Goal: Task Accomplishment & Management: Complete application form

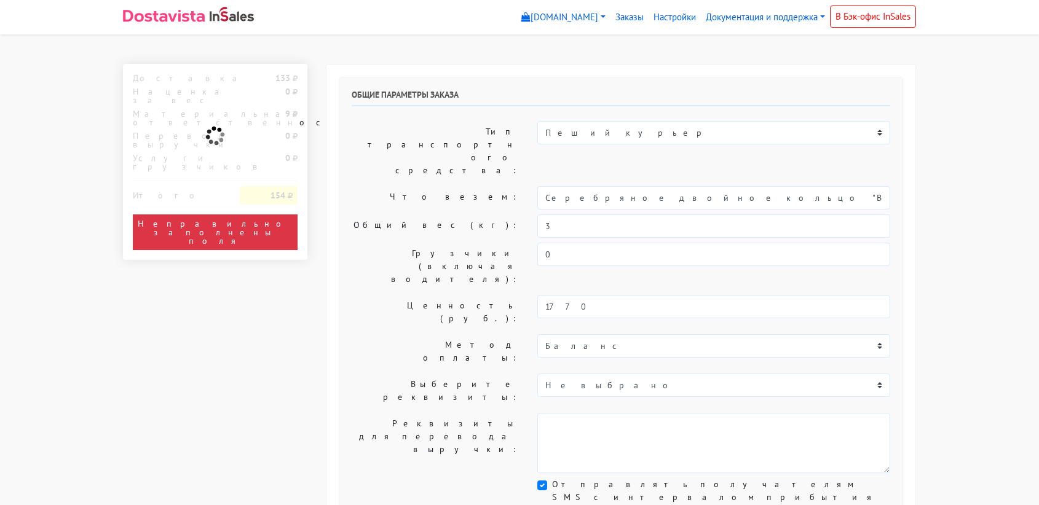
select select "11:00"
select select "21:00"
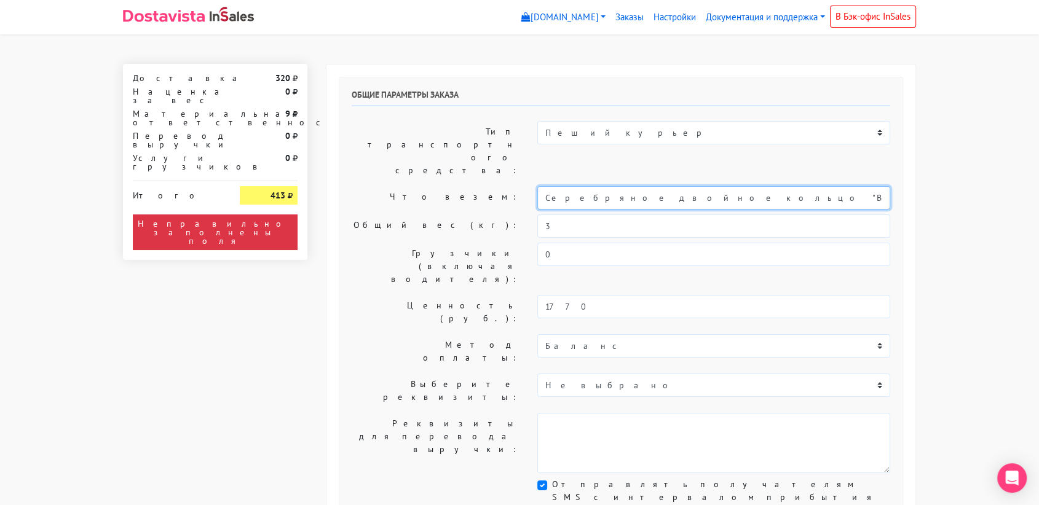
click at [725, 186] on input "Серебряное двойное кольцо "Bubble" с горным хрусталем (18,5)" at bounding box center [713, 197] width 353 height 23
click at [684, 186] on input "Серебряное двойное кольцо "Bubble" с горным хрусталем (18,5)" at bounding box center [713, 197] width 353 height 23
type input "С"
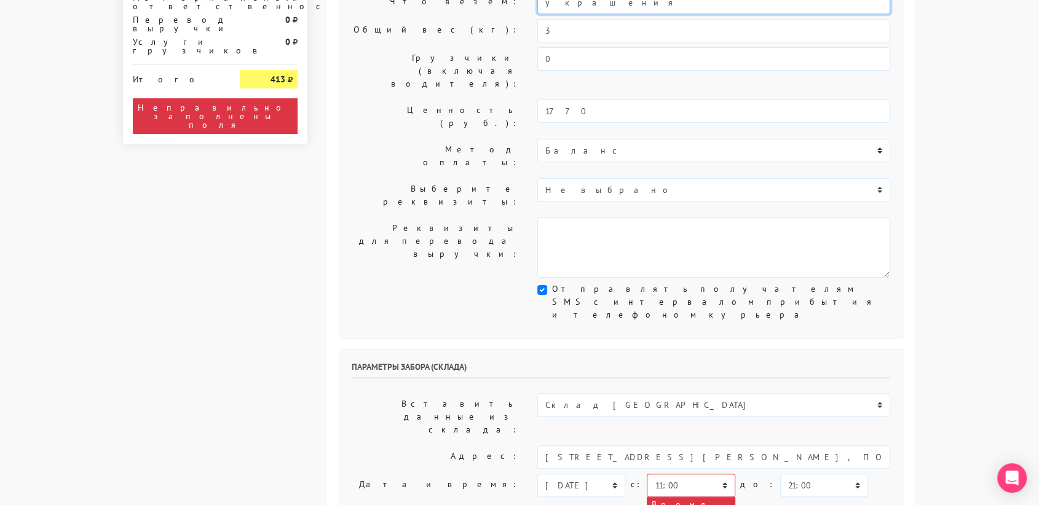
scroll to position [196, 0]
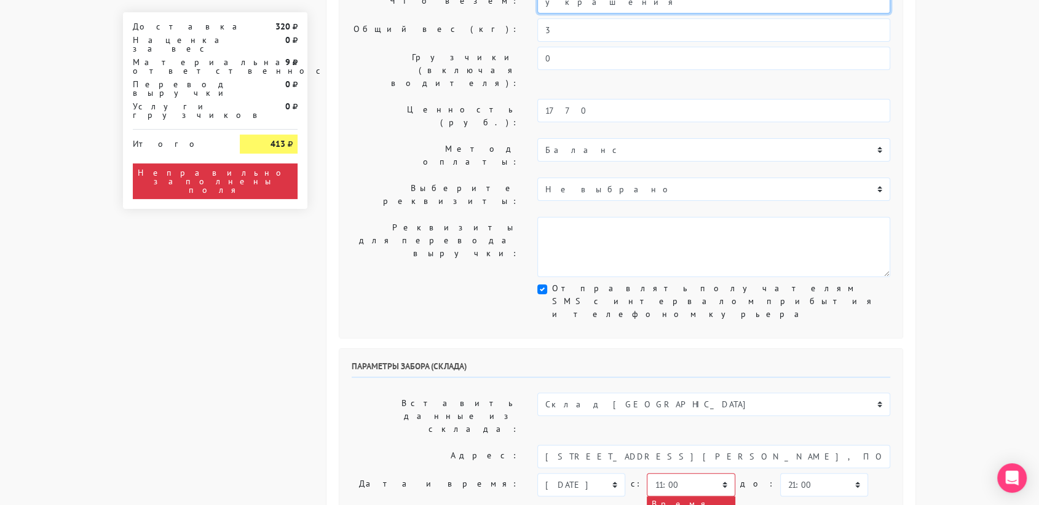
type input "украшения"
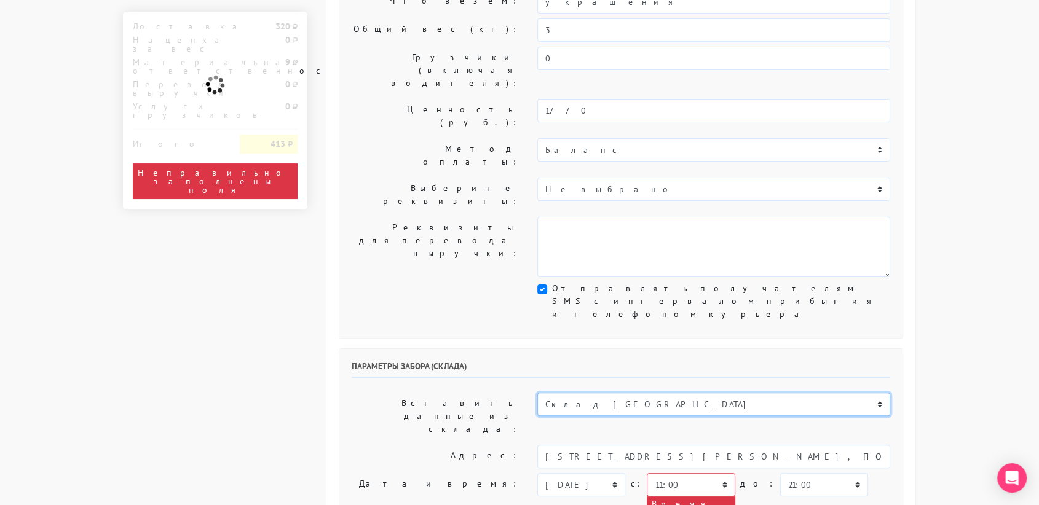
click at [659, 393] on select "Склад [GEOGRAPHIC_DATA] Склад [GEOGRAPHIC_DATA] [GEOGRAPHIC_DATA][PERSON_NAME] …" at bounding box center [713, 404] width 353 height 23
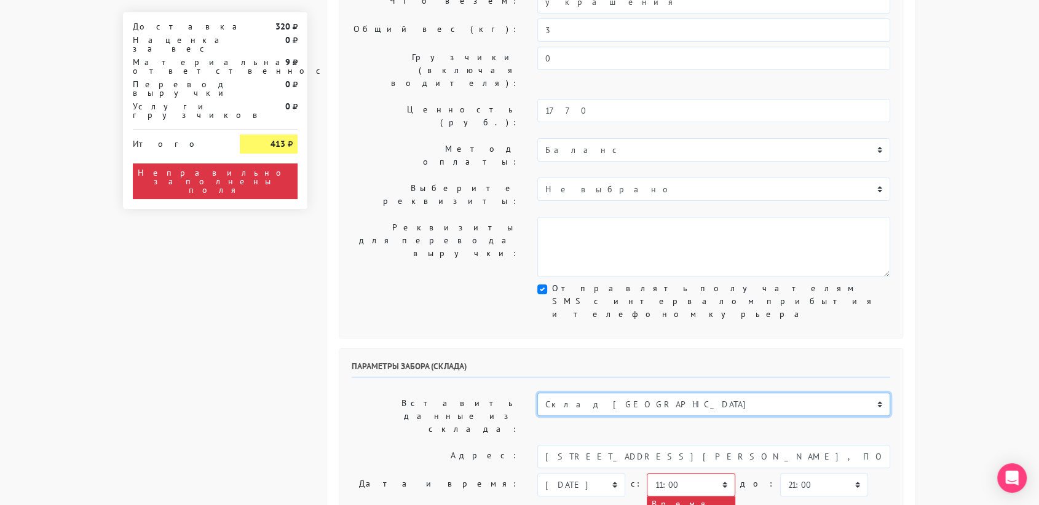
select select "1019"
click at [537, 393] on select "Склад [GEOGRAPHIC_DATA] Склад [GEOGRAPHIC_DATA] [GEOGRAPHIC_DATA][PERSON_NAME] …" at bounding box center [713, 404] width 353 height 23
type input "[STREET_ADDRESS][PERSON_NAME]"
type input "89251806702"
type textarea "Магазин серебряных украшений SBLESKOM (вход со стороны [GEOGRAPHIC_DATA])"
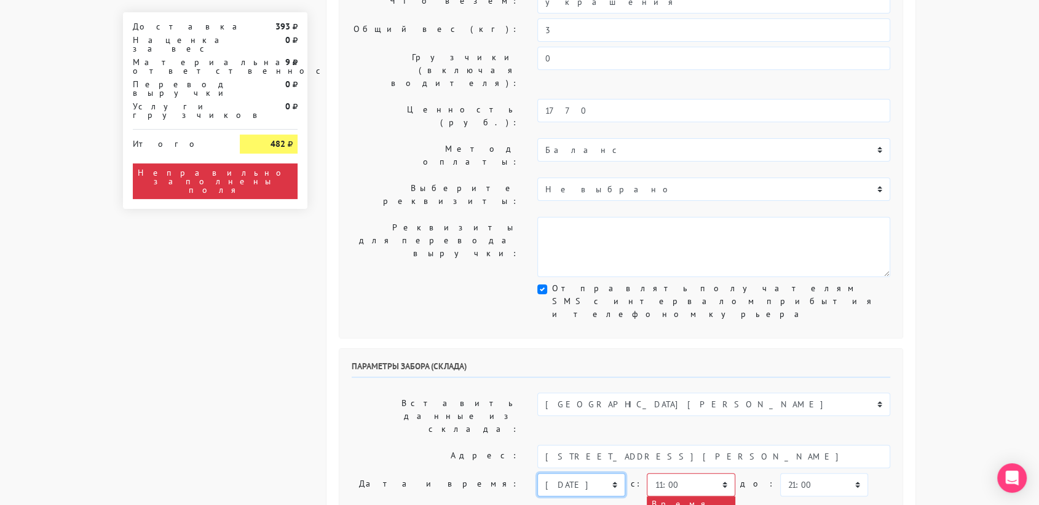
click at [607, 473] on select "[DATE] [DATE] [DATE] [DATE] [DATE] [DATE] [DATE] [DATE] [DATE]" at bounding box center [581, 484] width 88 height 23
select select "[DATE]"
click at [537, 473] on select "[DATE] [DATE] [DATE] [DATE] [DATE] [DATE] [DATE] [DATE] [DATE]" at bounding box center [581, 484] width 88 height 23
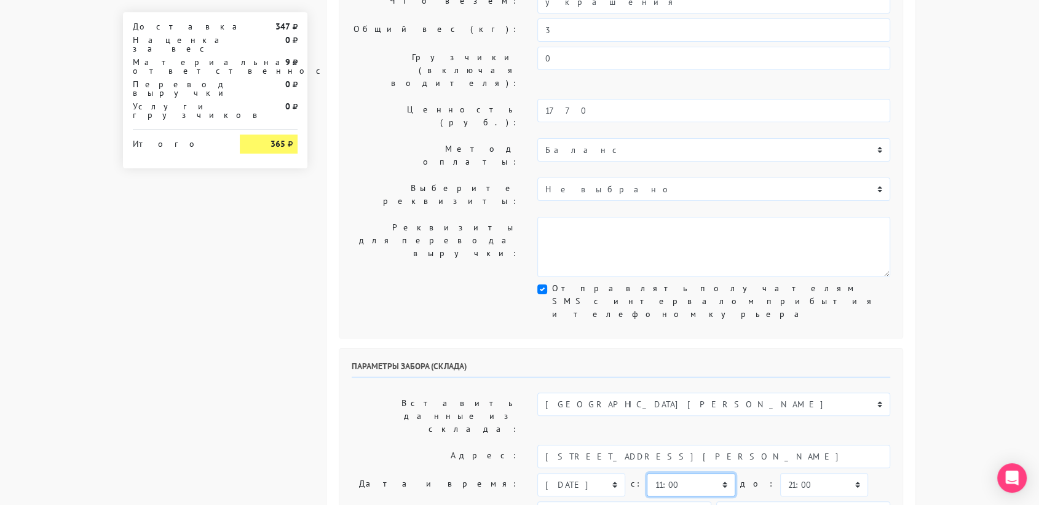
click at [718, 473] on select "00:00 00:30 01:00 01:30 02:00 02:30 03:00 03:30 04:00 04:30 05:00 05:30 06:00 0…" at bounding box center [690, 484] width 88 height 23
select select "10:30"
click at [646, 473] on select "00:00 00:30 01:00 01:30 02:00 02:30 03:00 03:30 04:00 04:30 05:00 05:30 06:00 0…" at bounding box center [690, 484] width 88 height 23
click at [806, 473] on select "00:00 00:30 01:00 01:30 02:00 02:30 03:00 03:30 04:00 04:30 05:00 05:30 06:00 0…" at bounding box center [824, 484] width 88 height 23
select select "11:00"
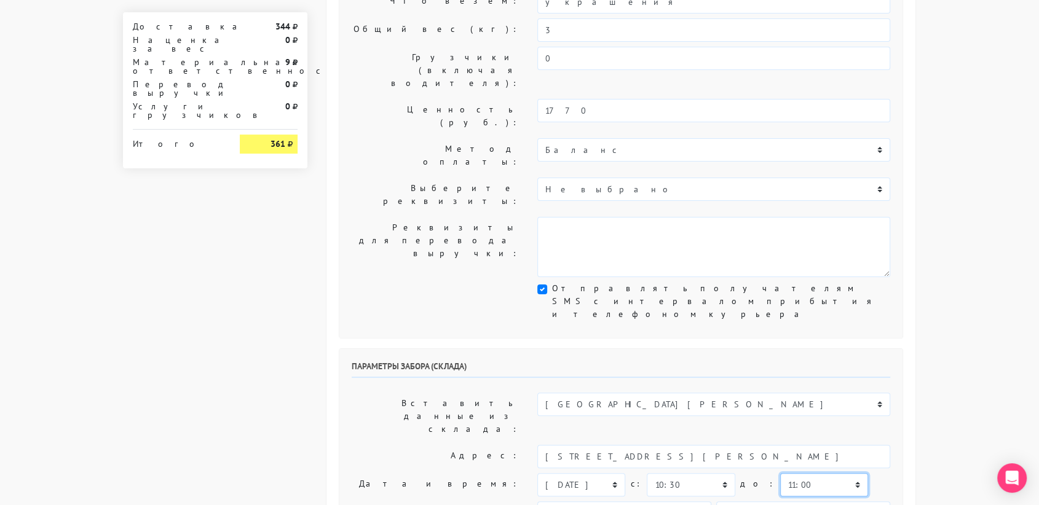
click at [780, 473] on select "00:00 00:30 01:00 01:30 02:00 02:30 03:00 03:30 04:00 04:30 05:00 05:30 06:00 0…" at bounding box center [824, 484] width 88 height 23
click at [809, 501] on input "89251806702" at bounding box center [803, 512] width 174 height 23
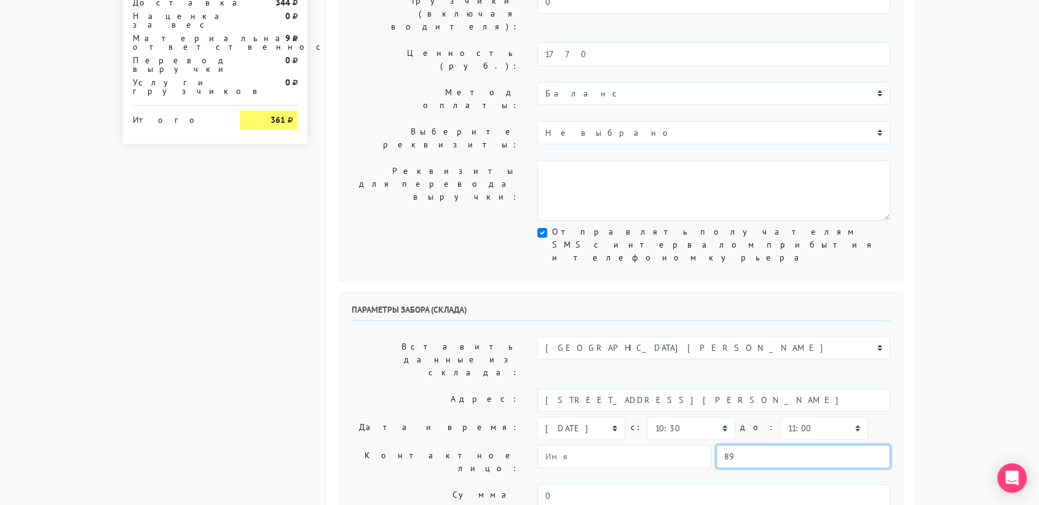
scroll to position [253, 0]
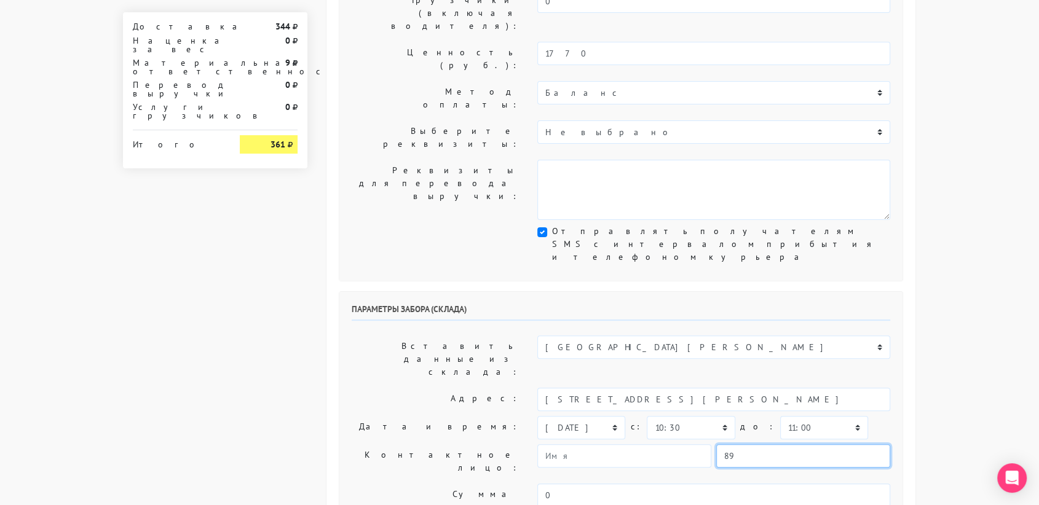
click at [791, 444] on input "89" at bounding box center [803, 455] width 174 height 23
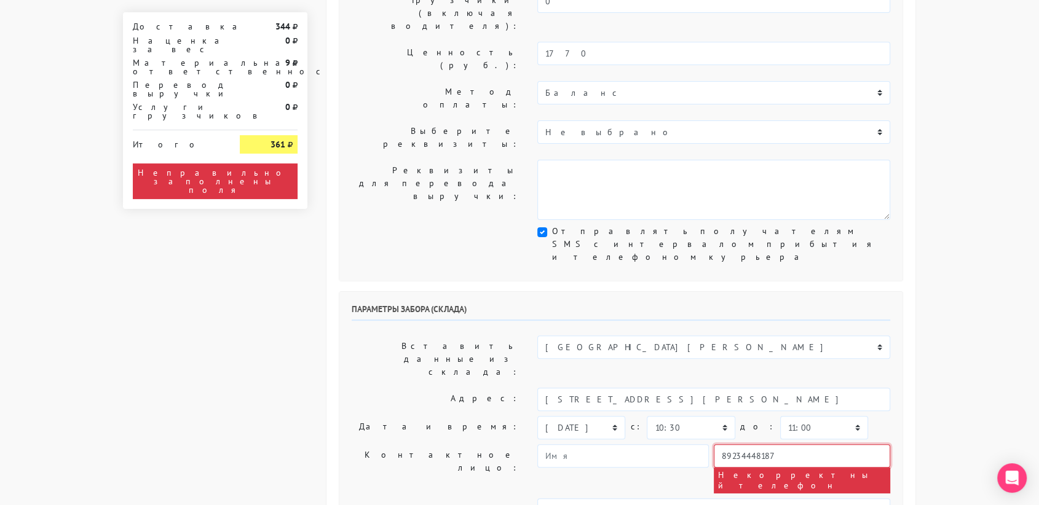
type input "89234448187"
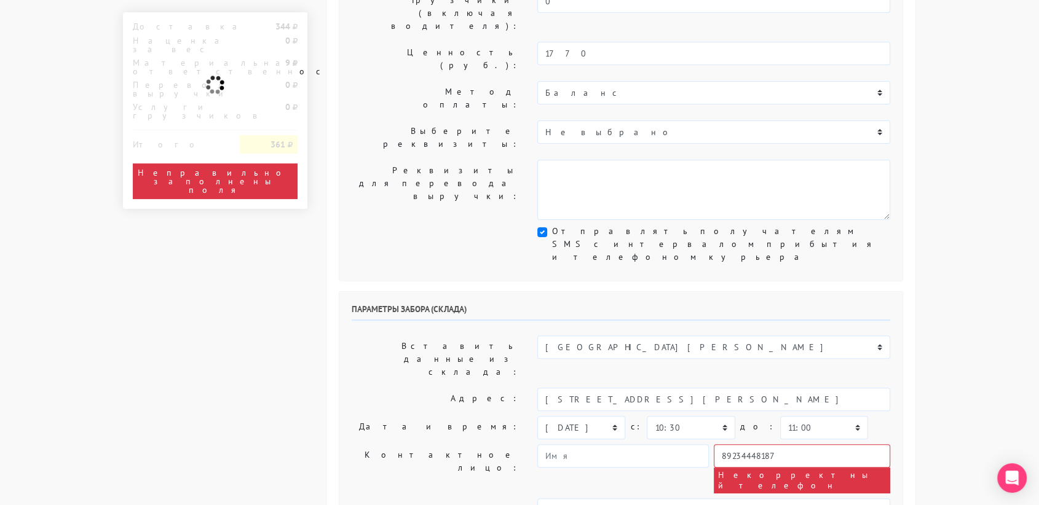
click at [976, 311] on body "[DOMAIN_NAME] [DOMAIN_NAME] Выйти Заказы Настройки 0" at bounding box center [519, 441] width 1039 height 1389
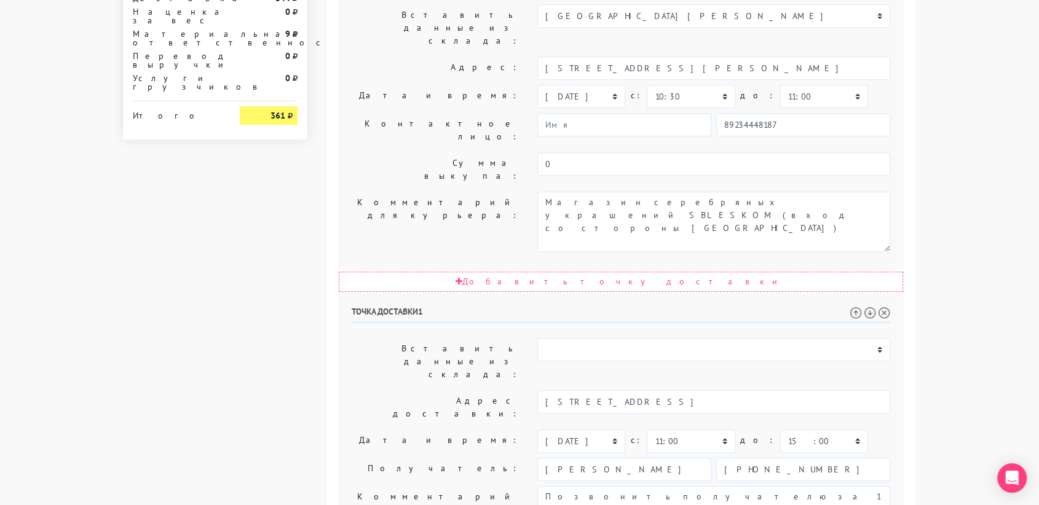
scroll to position [626, 0]
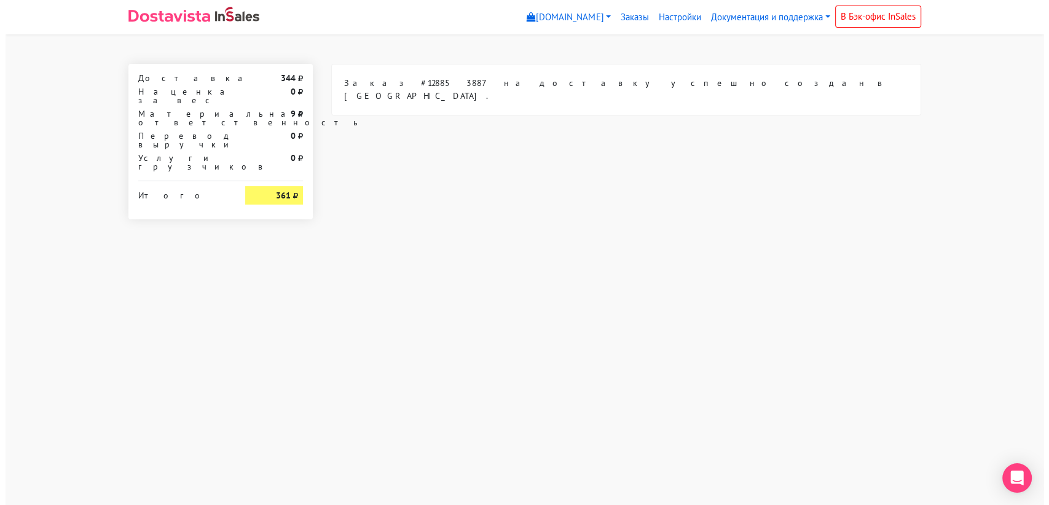
scroll to position [0, 0]
